Goal: Transaction & Acquisition: Purchase product/service

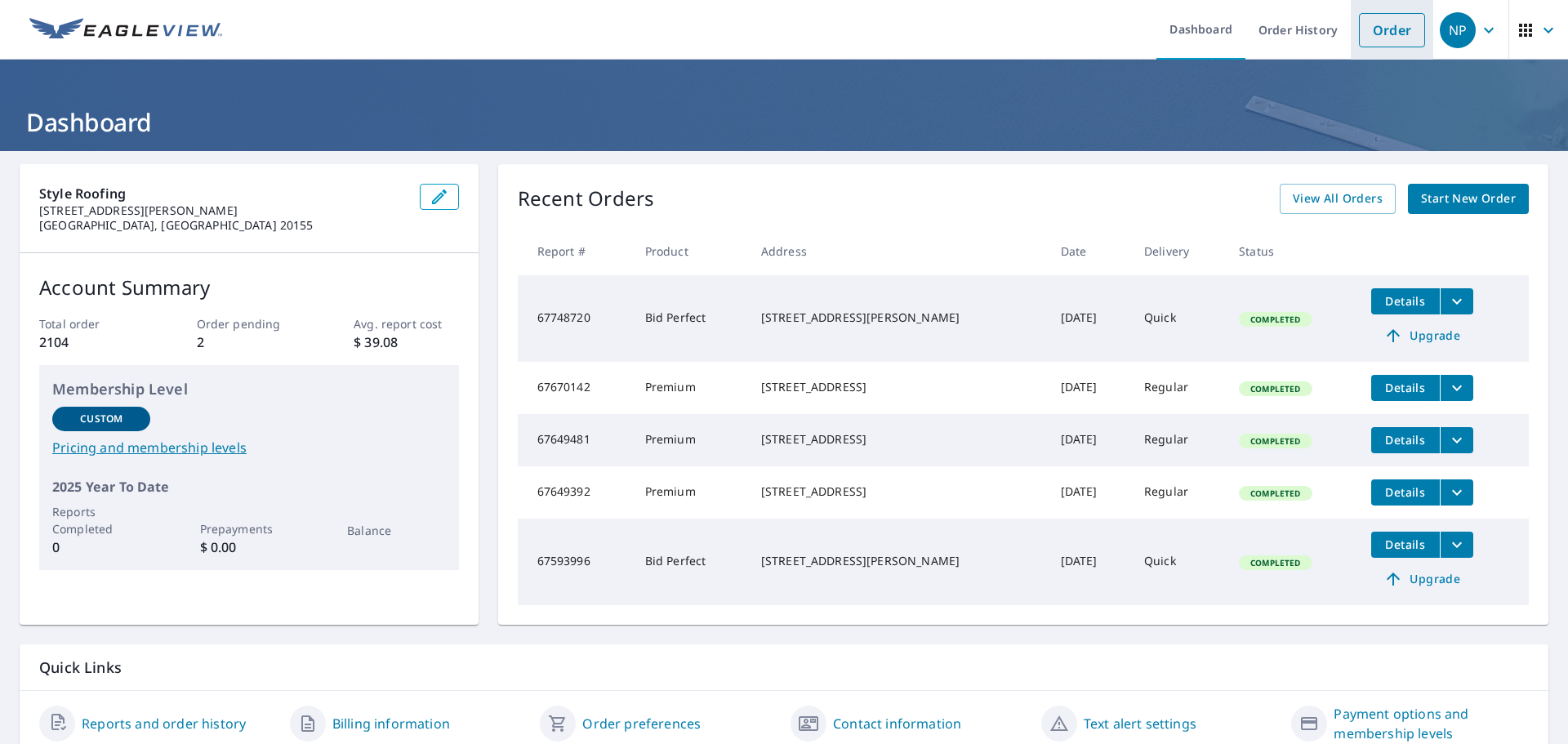
click at [1379, 33] on link "Order" at bounding box center [1392, 30] width 66 height 34
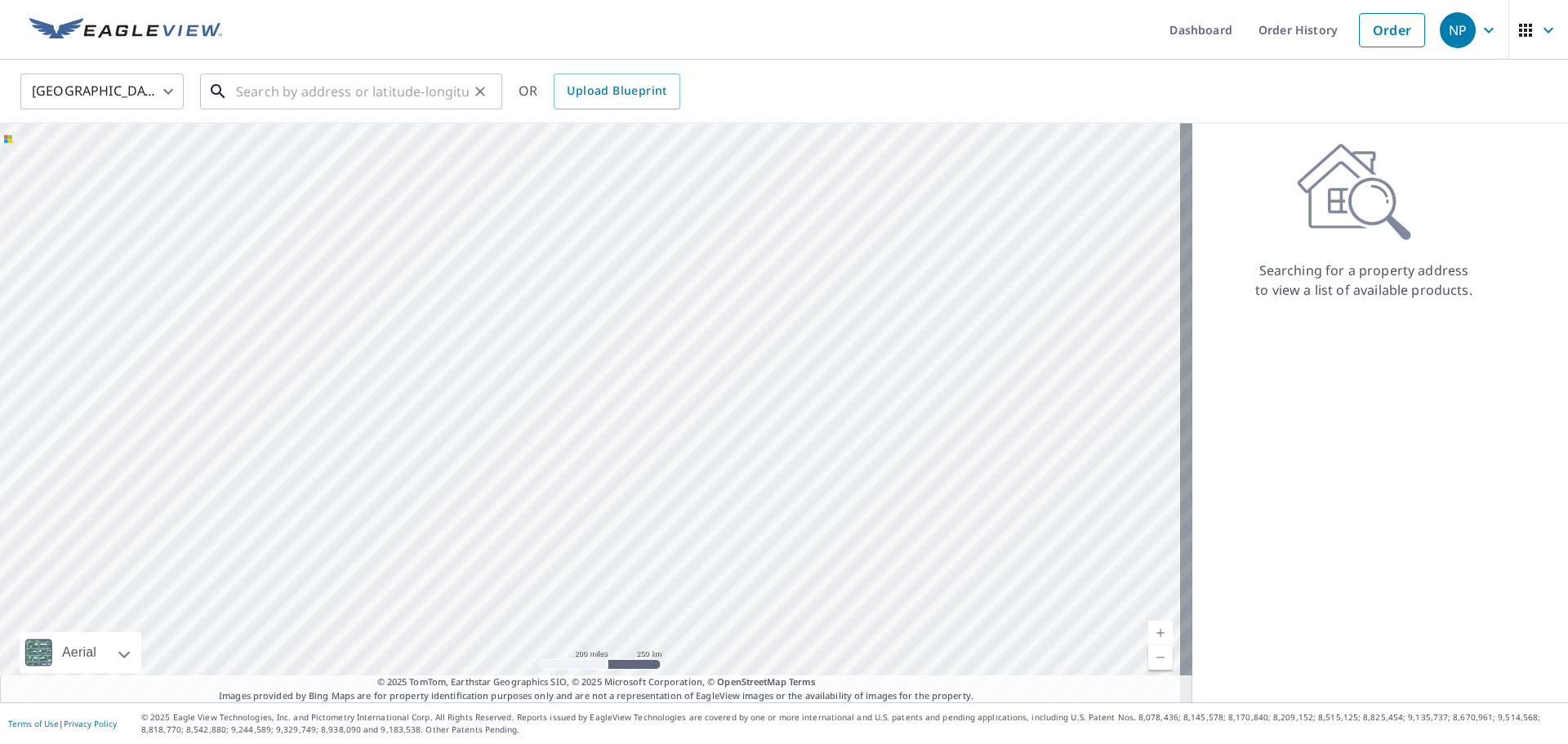
click at [301, 93] on input "text" at bounding box center [352, 92] width 233 height 45
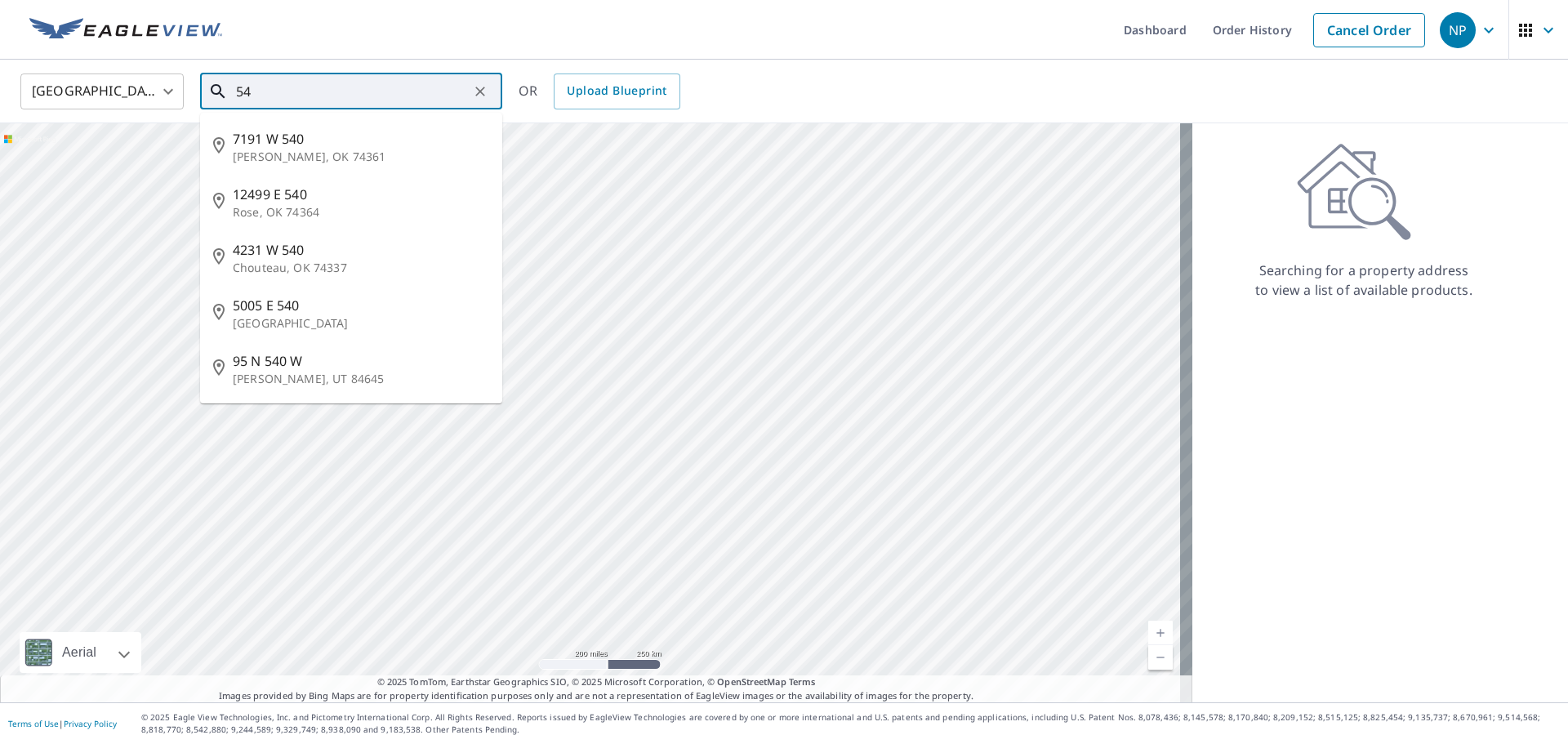
type input "5"
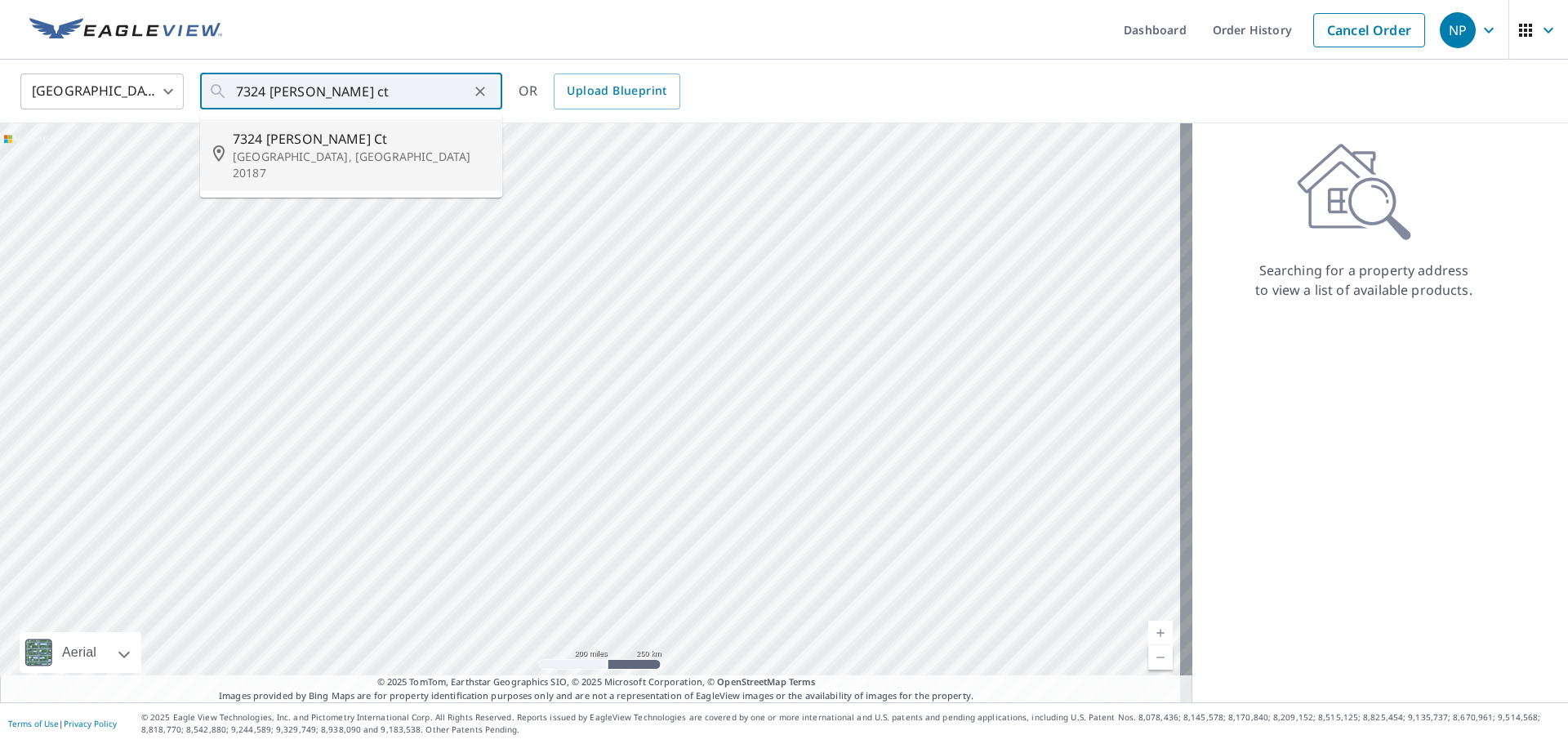
type input "[STREET_ADDRESS][PERSON_NAME]"
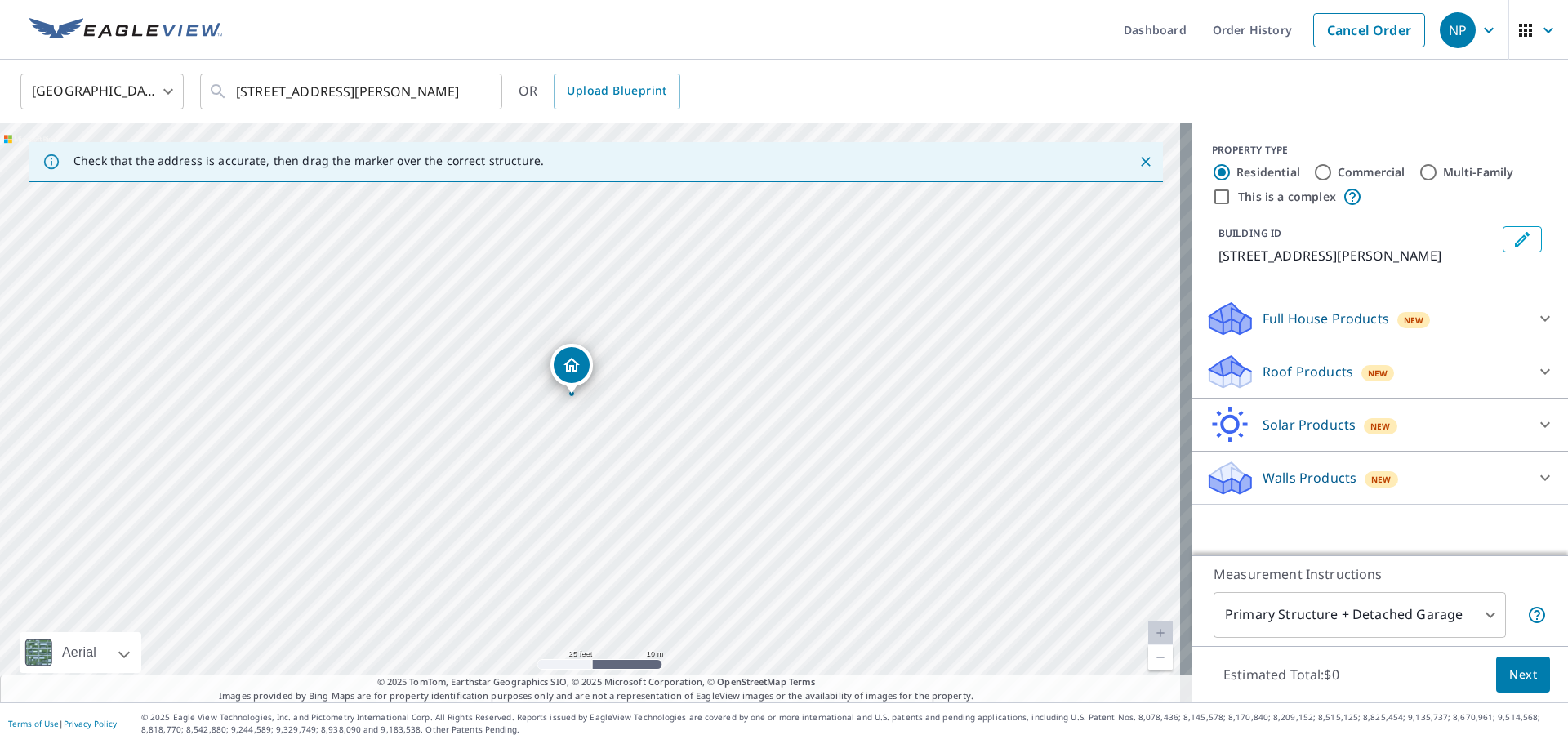
click at [1541, 371] on icon at bounding box center [1545, 372] width 9 height 6
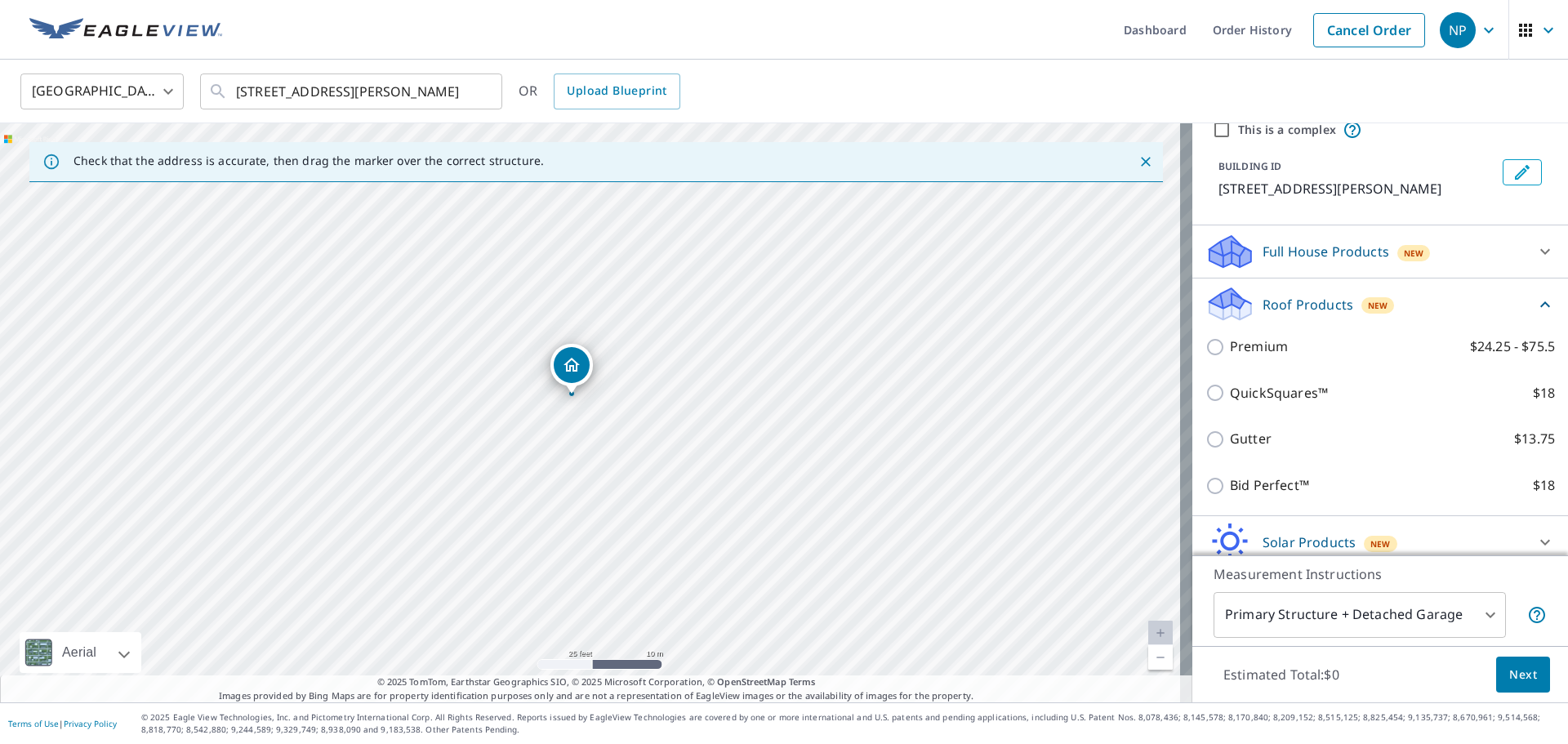
scroll to position [134, 0]
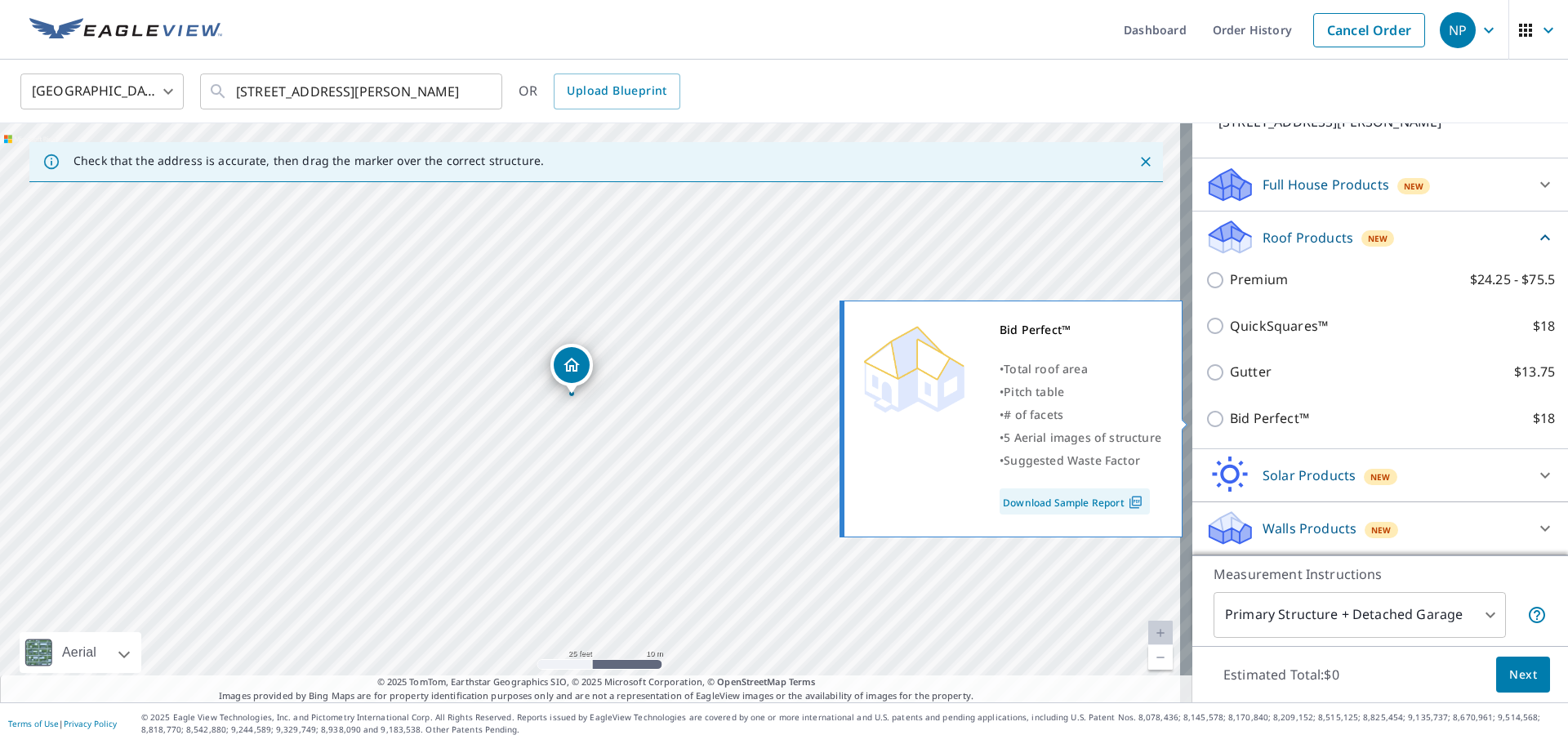
click at [1269, 417] on p "Bid Perfect™" at bounding box center [1270, 419] width 79 height 21
click at [1230, 417] on input "Bid Perfect™ $18" at bounding box center [1218, 418] width 25 height 20
checkbox input "true"
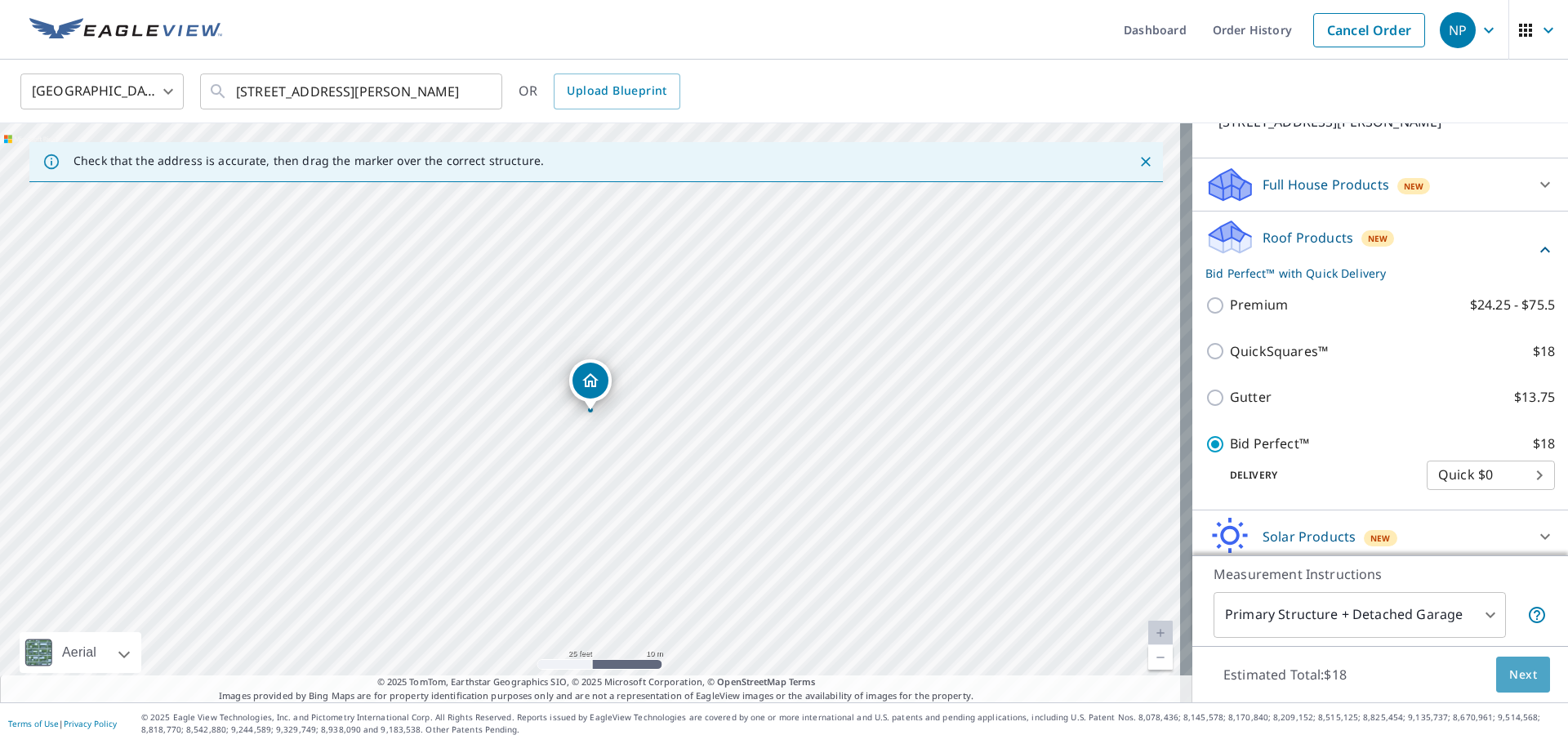
click at [1511, 670] on span "Next" at bounding box center [1523, 676] width 27 height 21
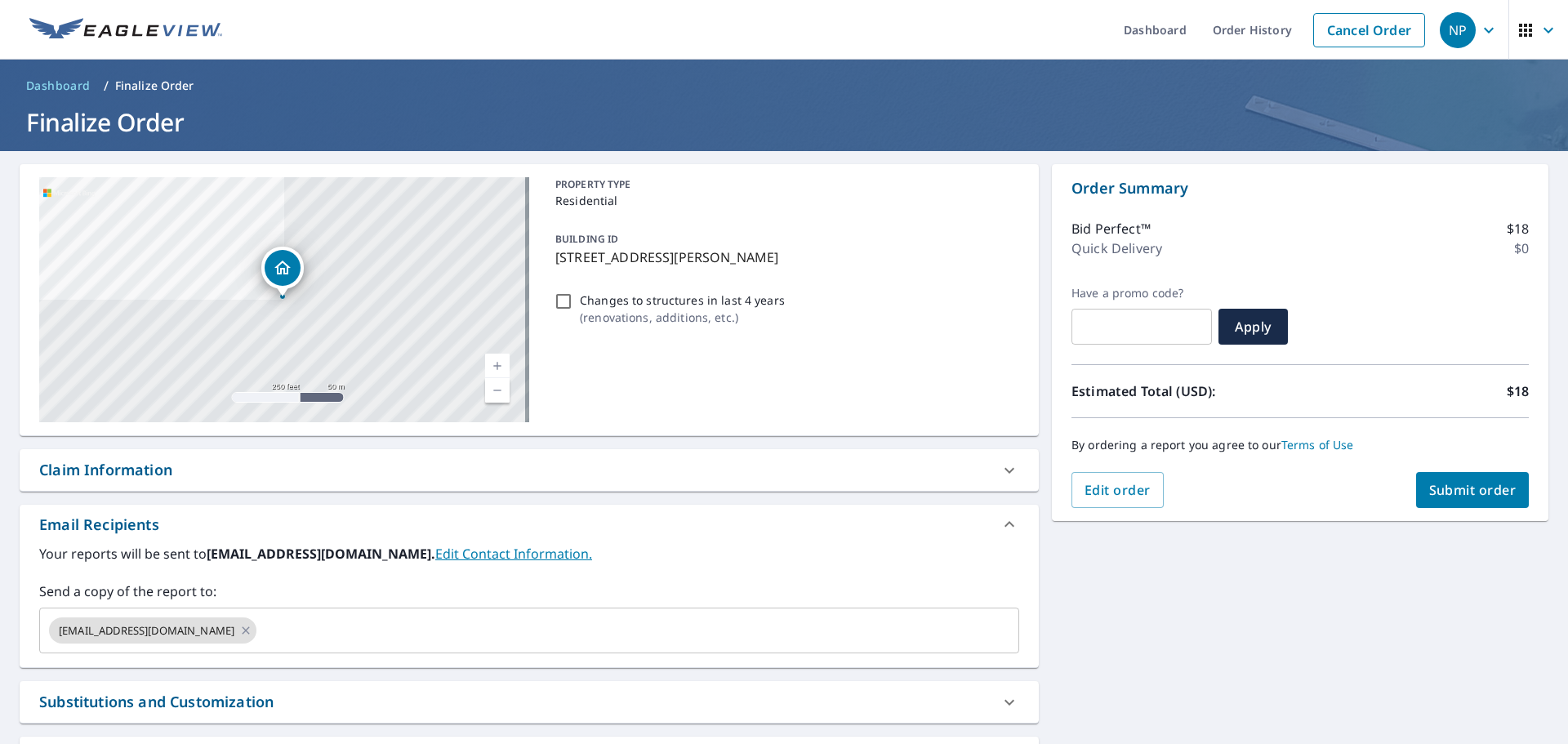
click at [1451, 492] on span "Submit order" at bounding box center [1473, 489] width 87 height 18
